Goal: Information Seeking & Learning: Learn about a topic

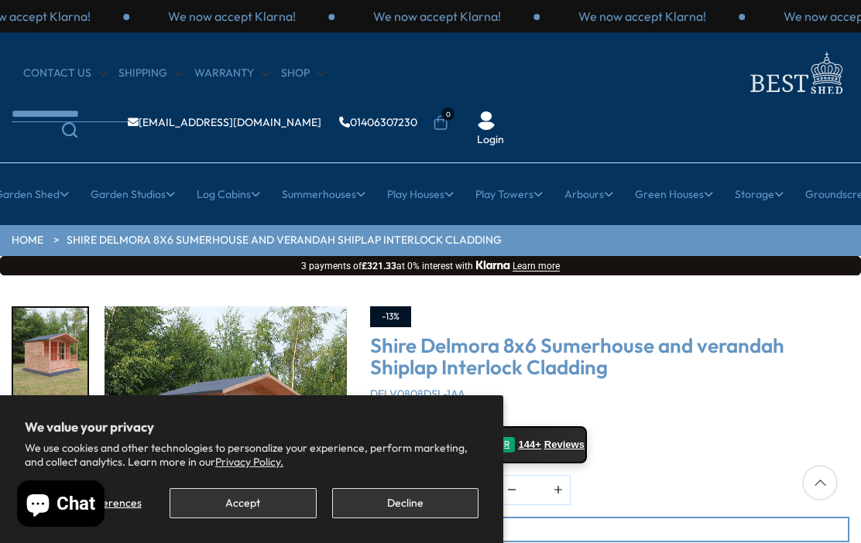
click at [385, 505] on button "Decline" at bounding box center [405, 503] width 146 height 30
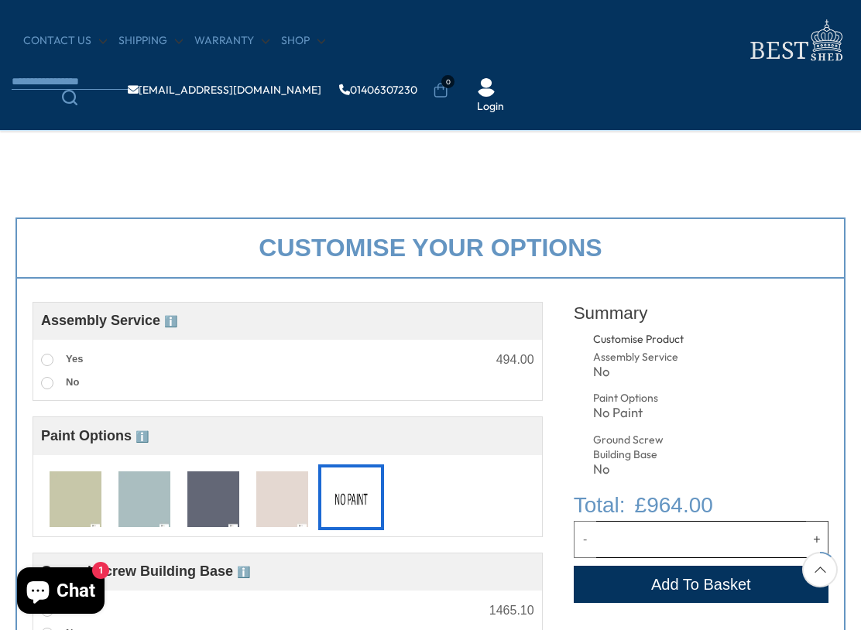
scroll to position [369, 0]
click at [70, 503] on img at bounding box center [76, 499] width 52 height 57
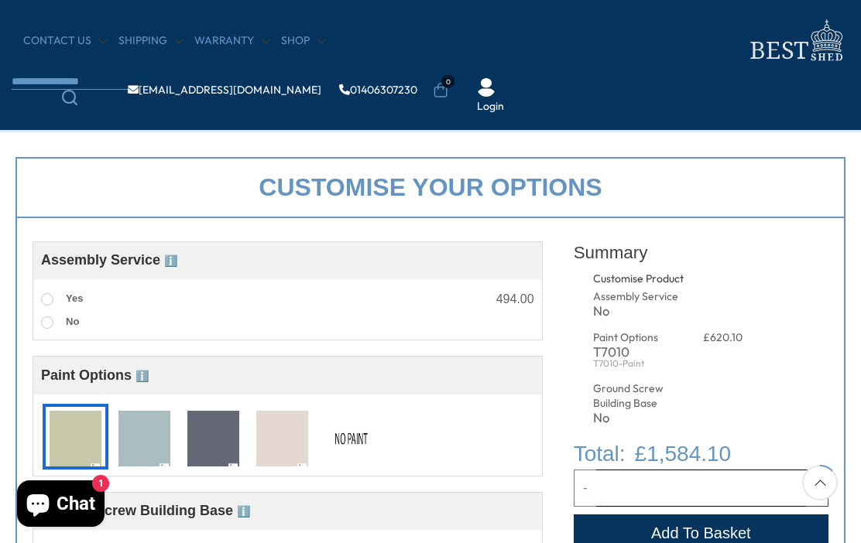
scroll to position [428, 0]
click at [148, 444] on img at bounding box center [144, 440] width 52 height 57
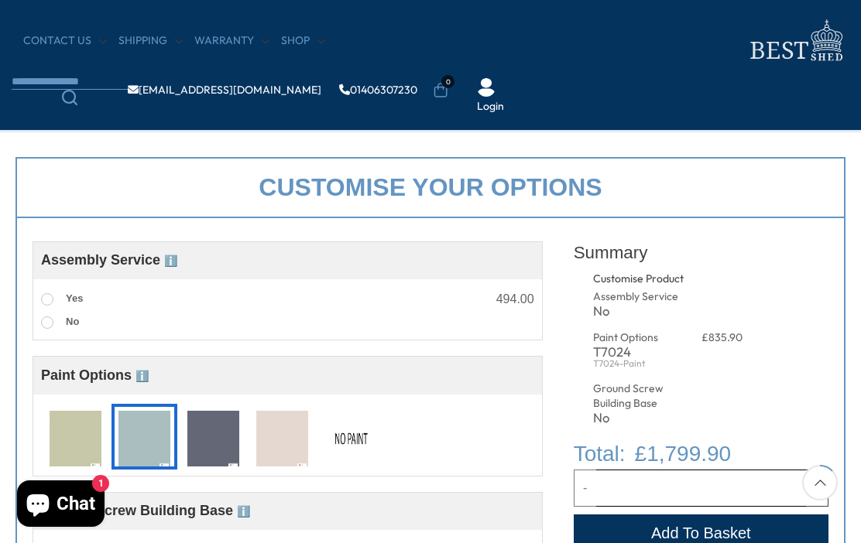
click at [80, 441] on img at bounding box center [76, 439] width 52 height 57
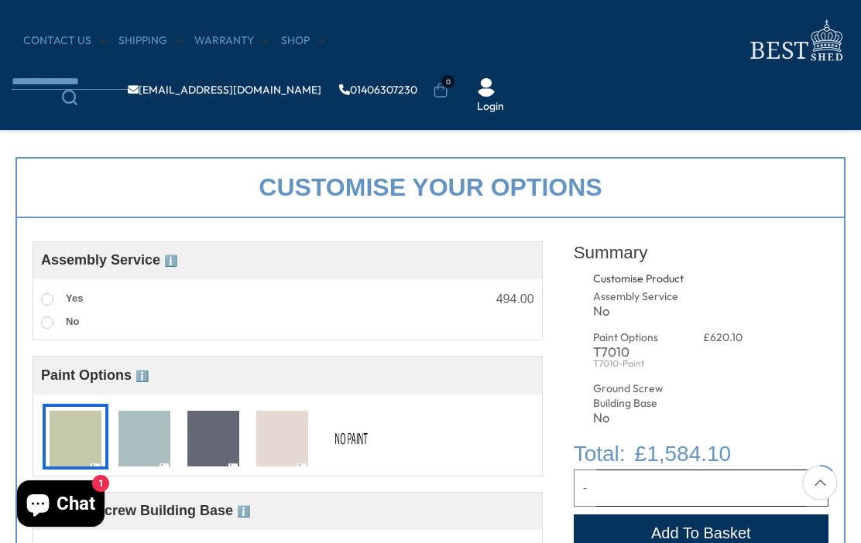
click at [211, 445] on img at bounding box center [213, 439] width 52 height 57
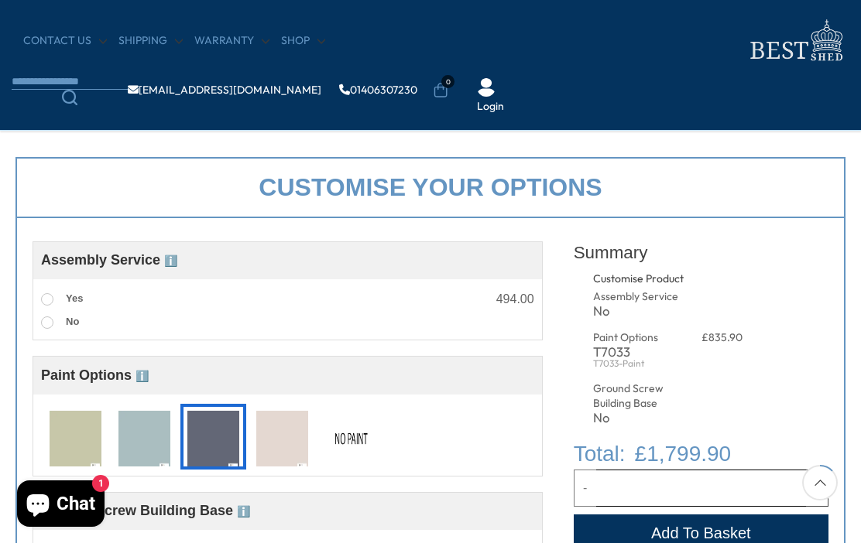
click at [74, 447] on img at bounding box center [76, 439] width 52 height 57
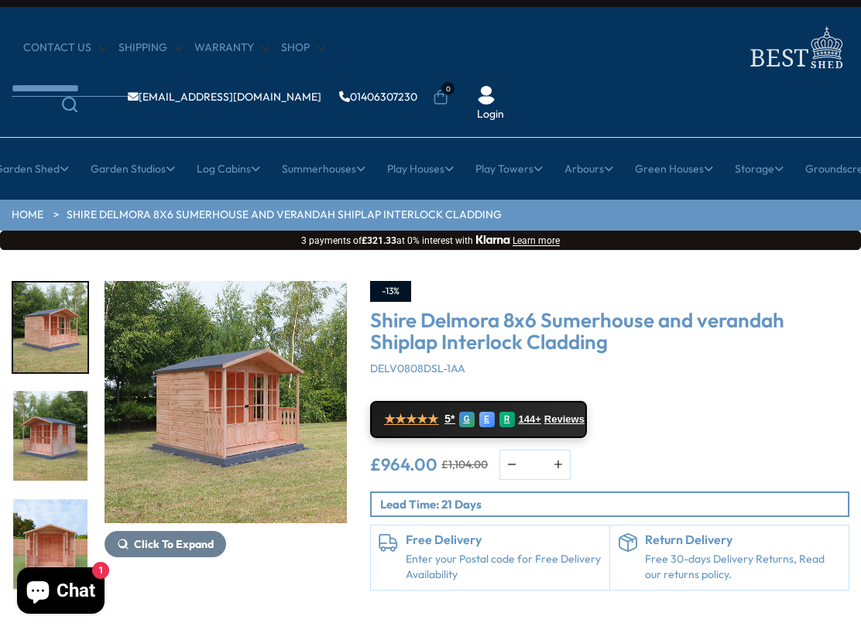
scroll to position [27, 0]
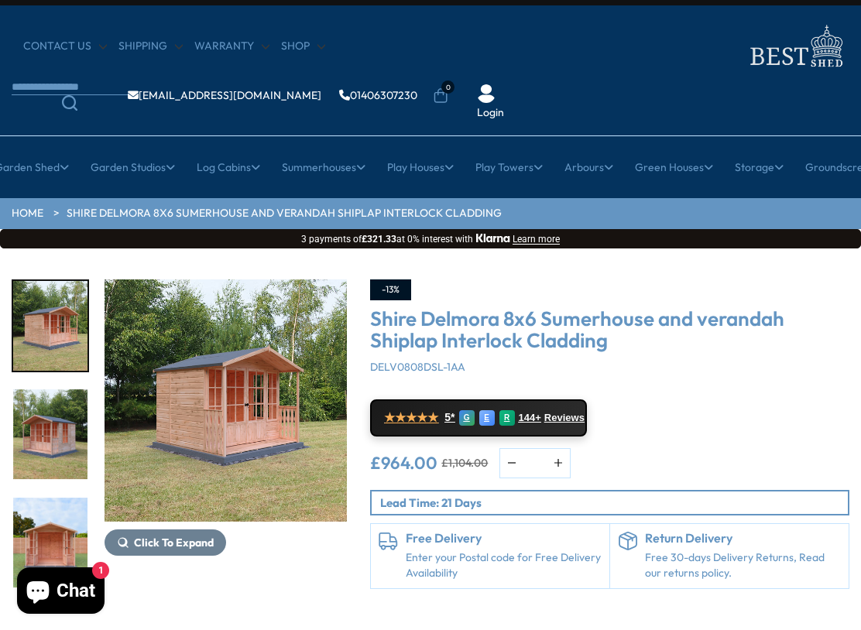
click at [52, 331] on img "1 / 9" at bounding box center [50, 326] width 74 height 90
click at [163, 428] on img "1 / 9" at bounding box center [226, 400] width 242 height 242
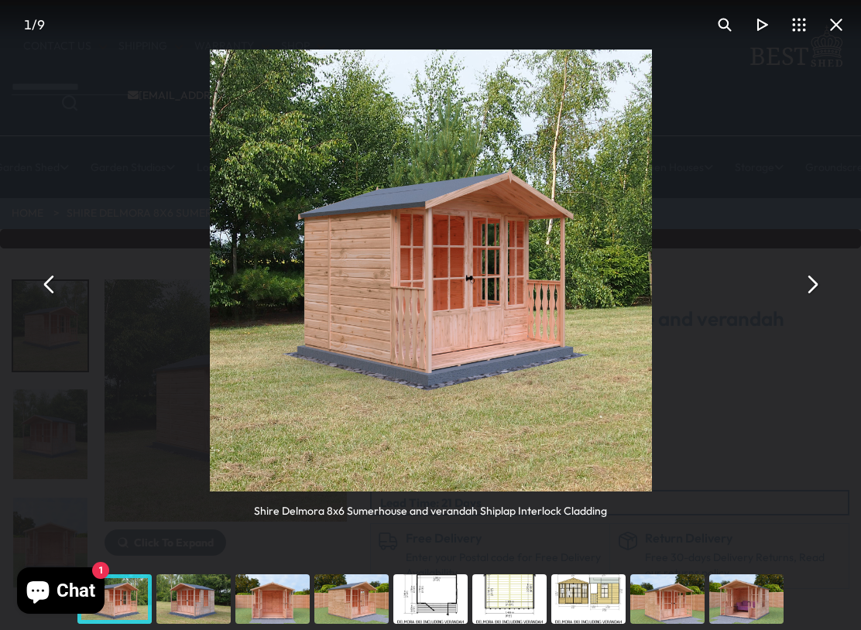
click at [807, 287] on button "You can close this modal content with the ESC key" at bounding box center [811, 284] width 37 height 37
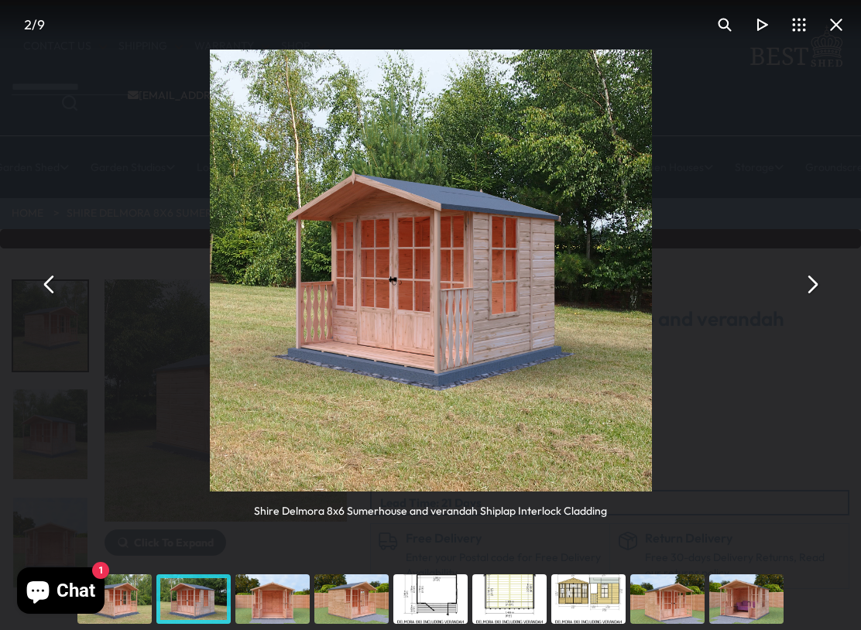
click at [816, 286] on button "You can close this modal content with the ESC key" at bounding box center [811, 284] width 37 height 37
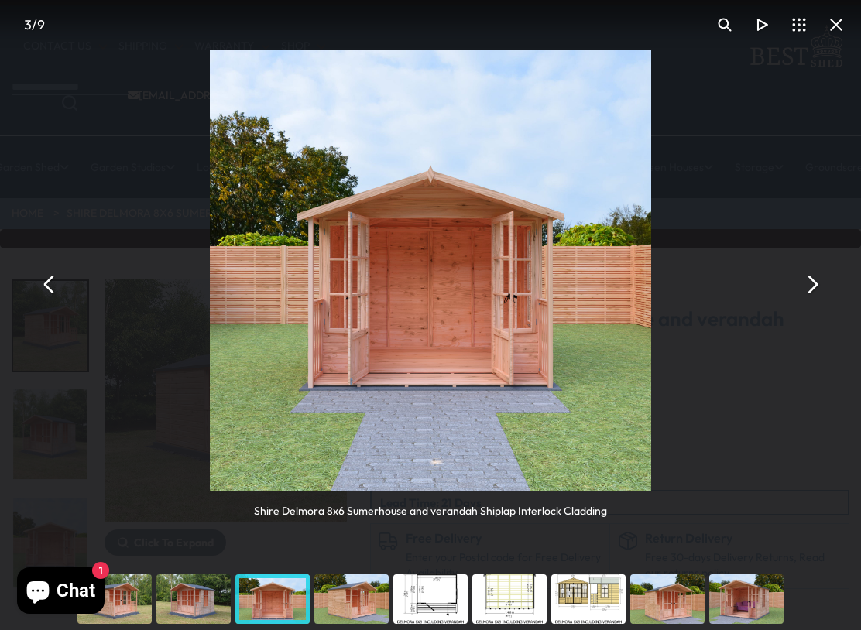
click at [816, 286] on button "You can close this modal content with the ESC key" at bounding box center [811, 284] width 37 height 37
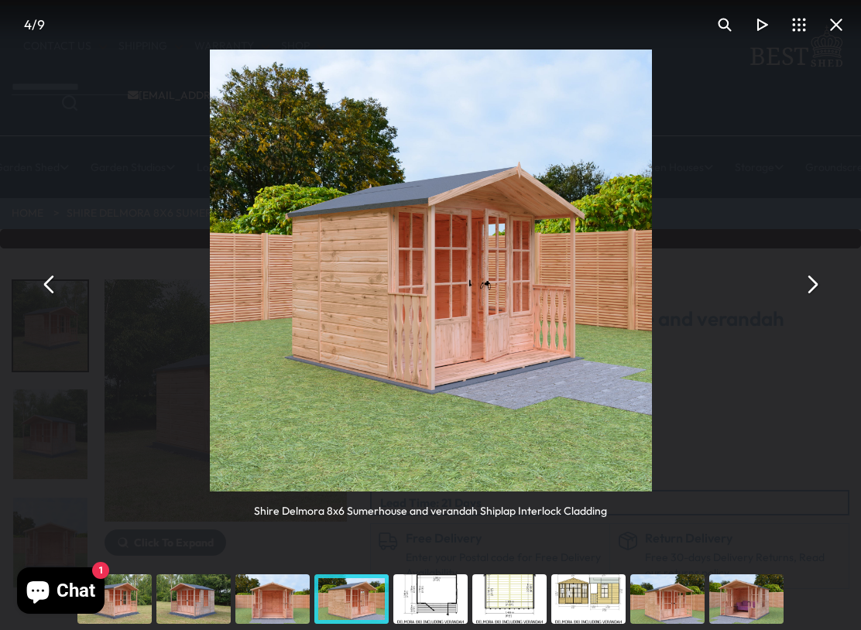
click at [816, 290] on button "You can close this modal content with the ESC key" at bounding box center [811, 284] width 37 height 37
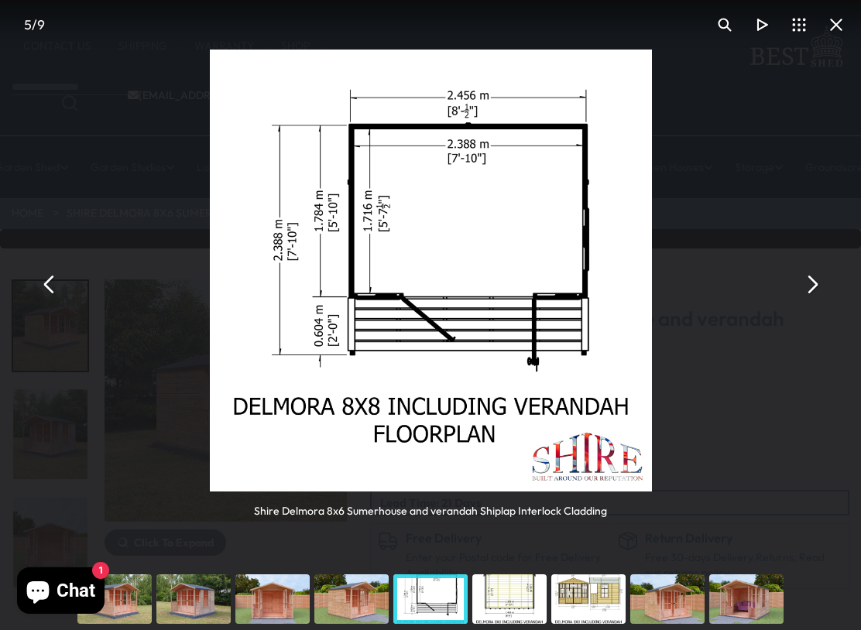
click at [819, 290] on button "You can close this modal content with the ESC key" at bounding box center [811, 284] width 37 height 37
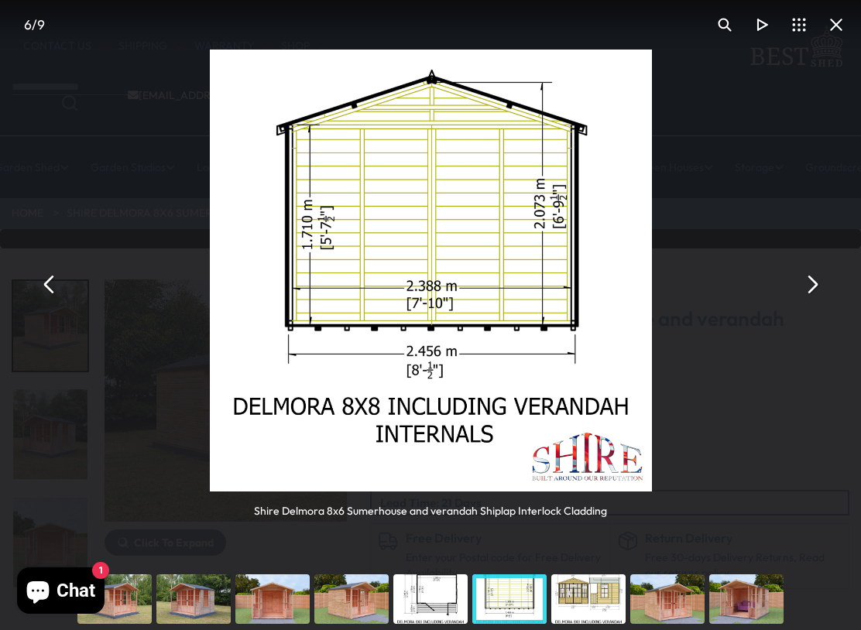
click at [812, 294] on button "You can close this modal content with the ESC key" at bounding box center [811, 284] width 37 height 37
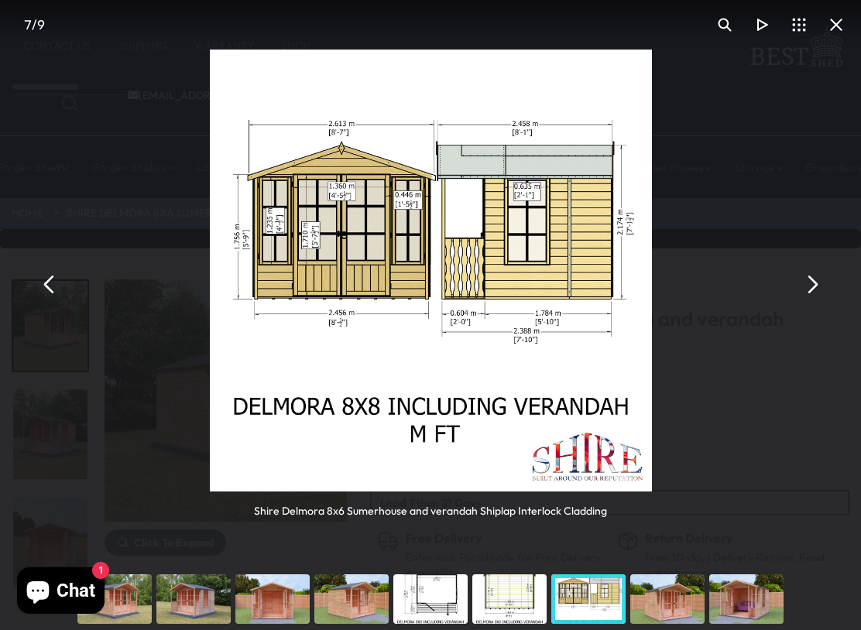
click at [818, 287] on button "You can close this modal content with the ESC key" at bounding box center [811, 284] width 37 height 37
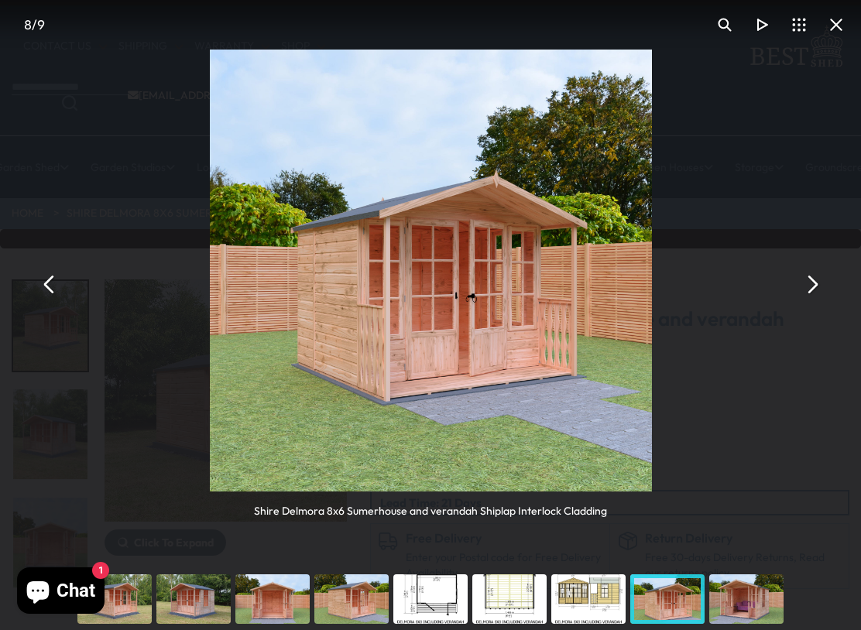
click at [841, 283] on div "Shire Delmora 8x6 Sumerhouse and verandah Shiplap Interlock Cladding" at bounding box center [430, 284] width 861 height 568
click at [809, 290] on button "You can close this modal content with the ESC key" at bounding box center [811, 284] width 37 height 37
